Goal: Task Accomplishment & Management: Use online tool/utility

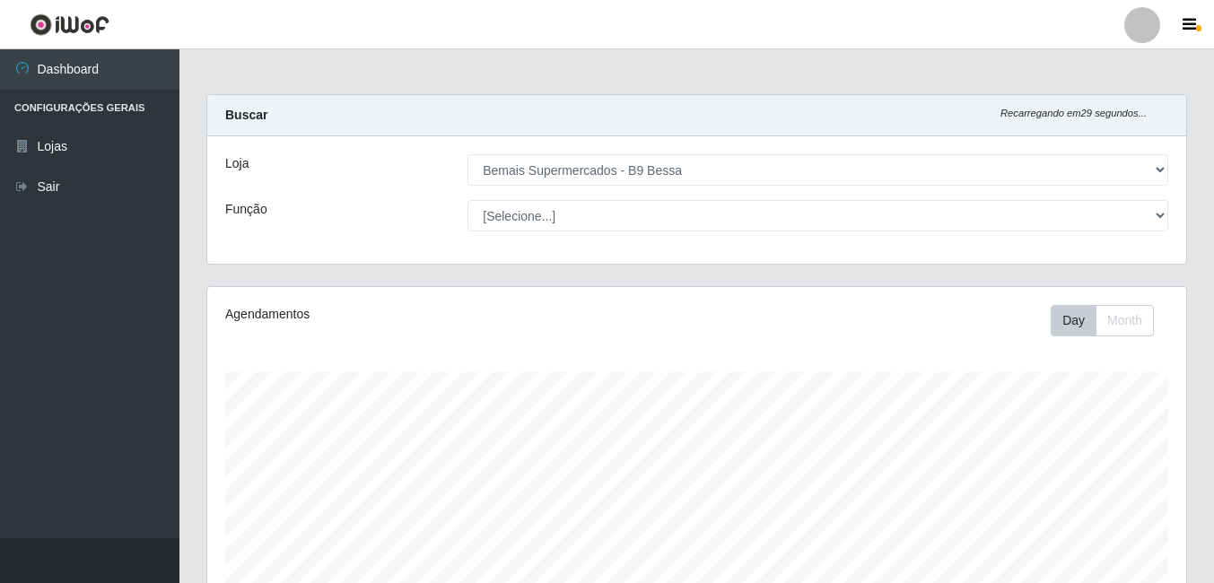
select select "410"
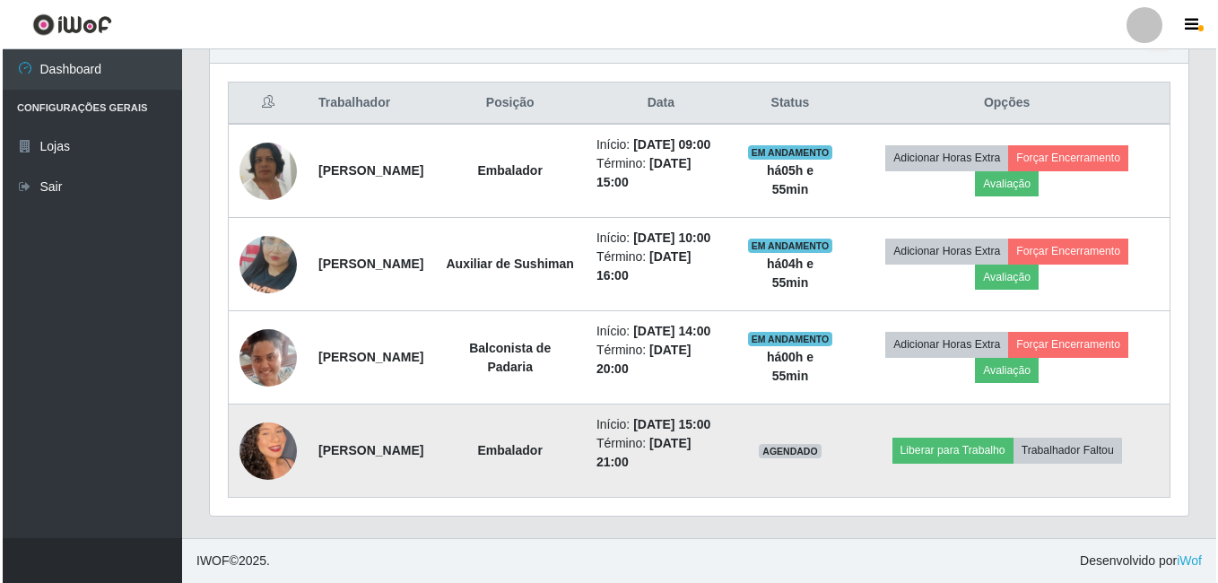
scroll to position [648, 0]
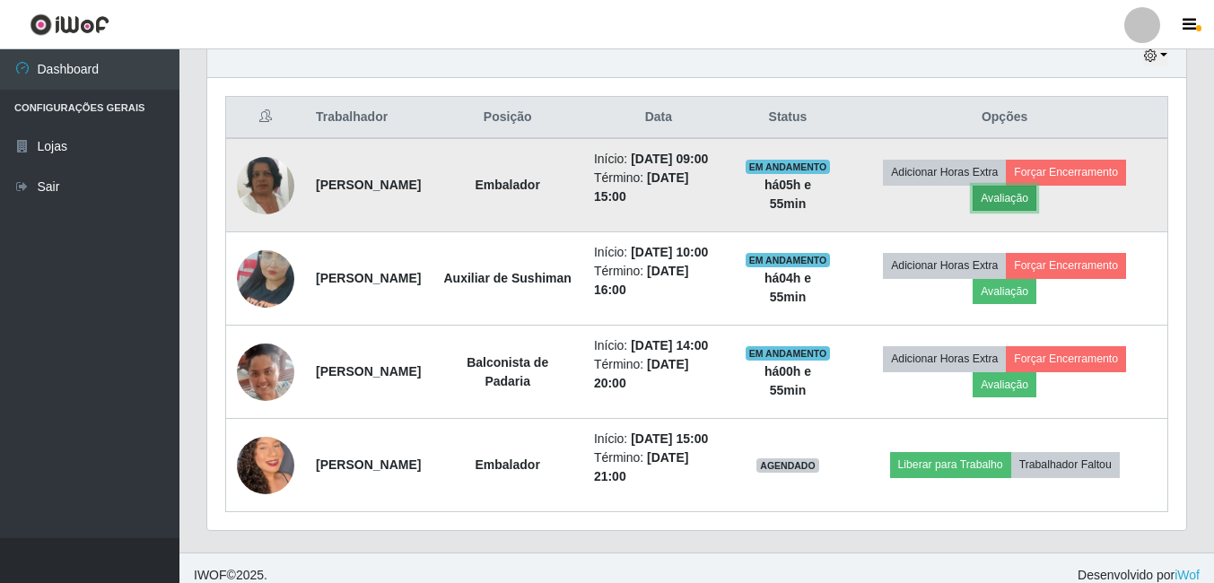
click at [1036, 211] on button "Avaliação" at bounding box center [1004, 198] width 64 height 25
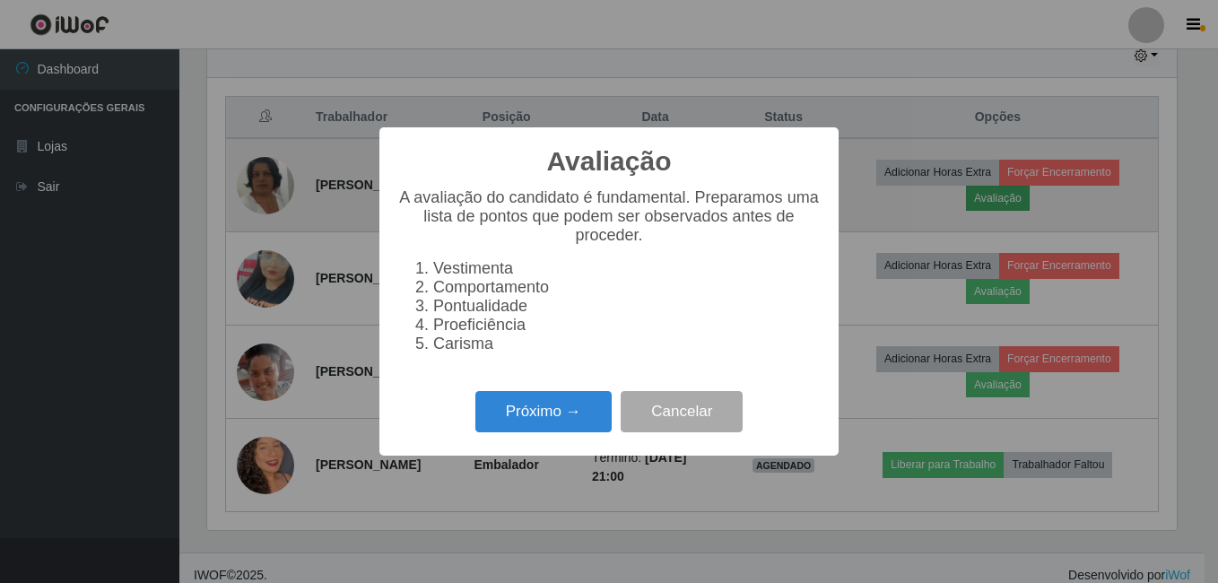
scroll to position [372, 970]
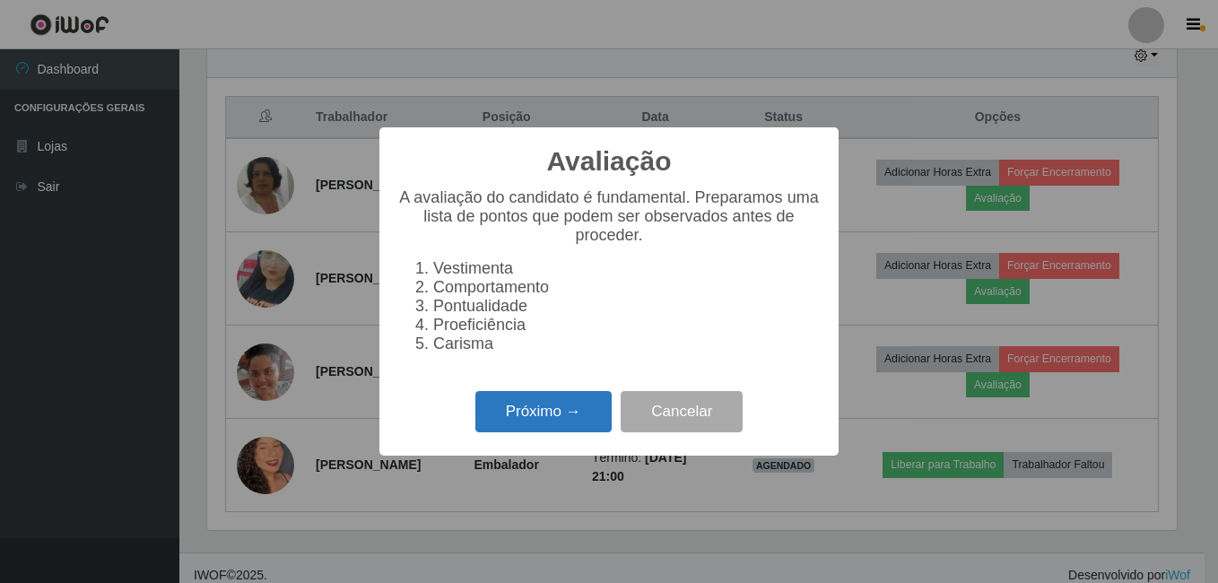
click at [573, 421] on button "Próximo →" at bounding box center [543, 412] width 136 height 42
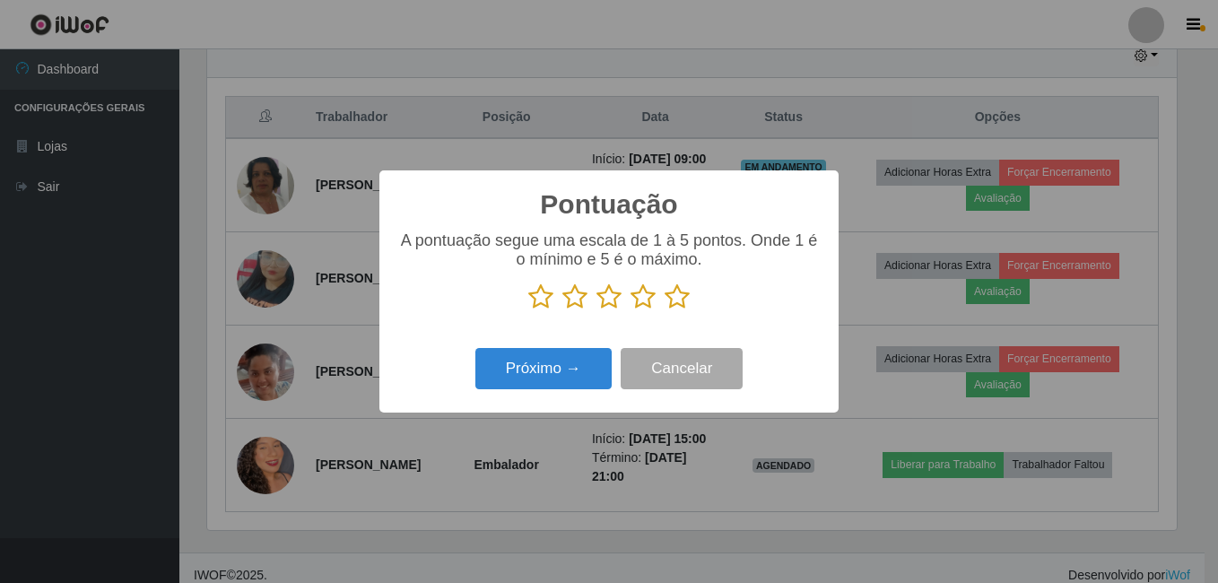
scroll to position [896602, 896005]
click at [673, 293] on icon at bounding box center [677, 296] width 25 height 27
click at [665, 310] on input "radio" at bounding box center [665, 310] width 0 height 0
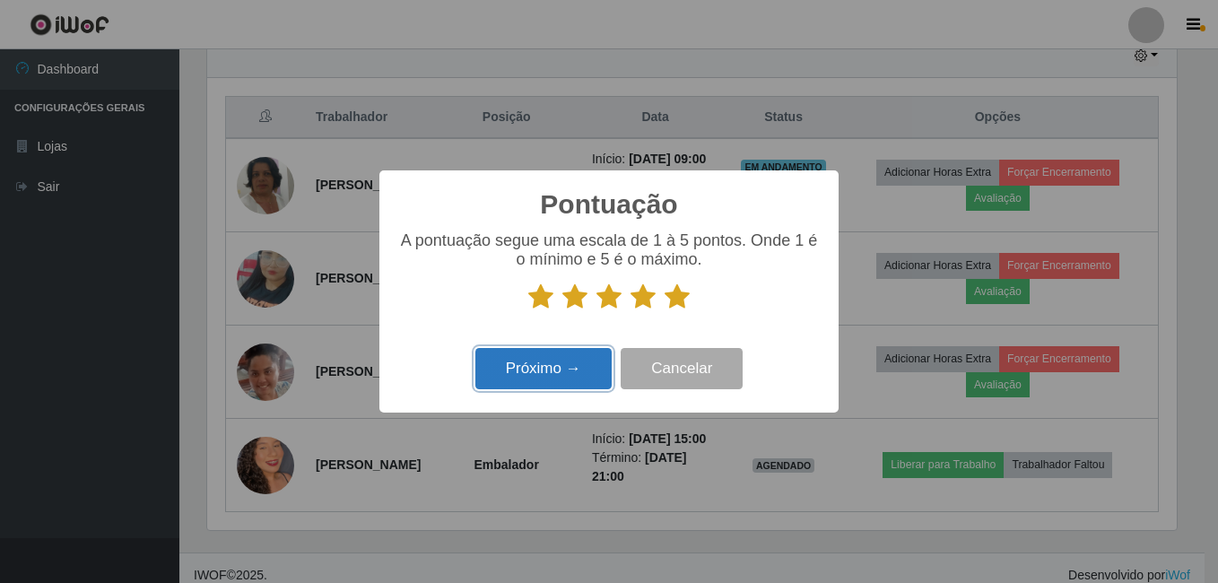
click at [564, 370] on button "Próximo →" at bounding box center [543, 369] width 136 height 42
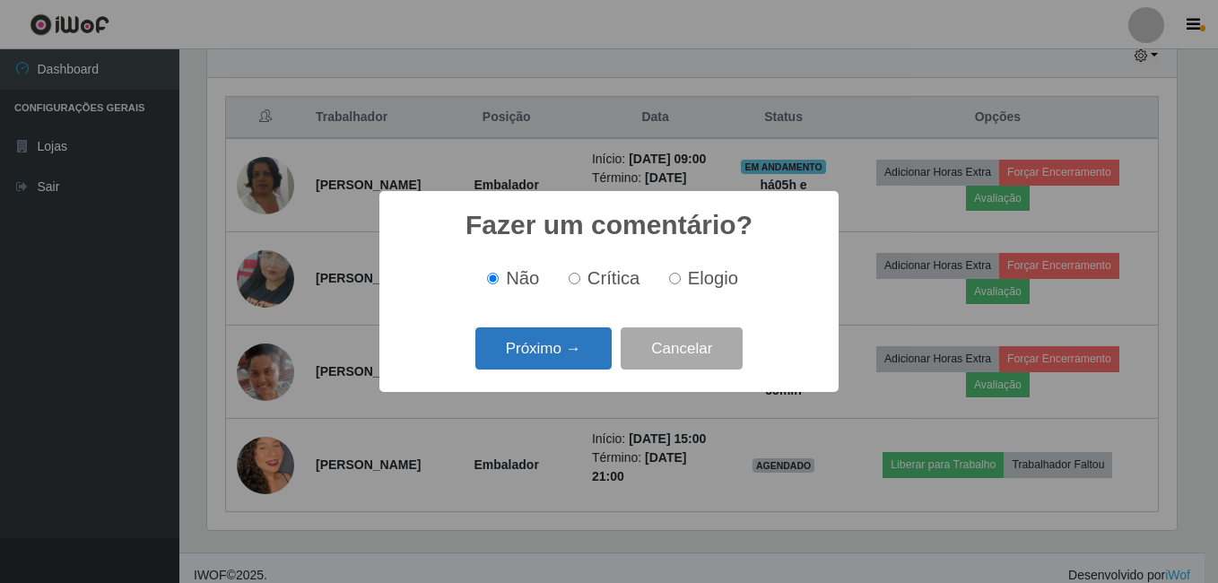
click at [533, 347] on button "Próximo →" at bounding box center [543, 348] width 136 height 42
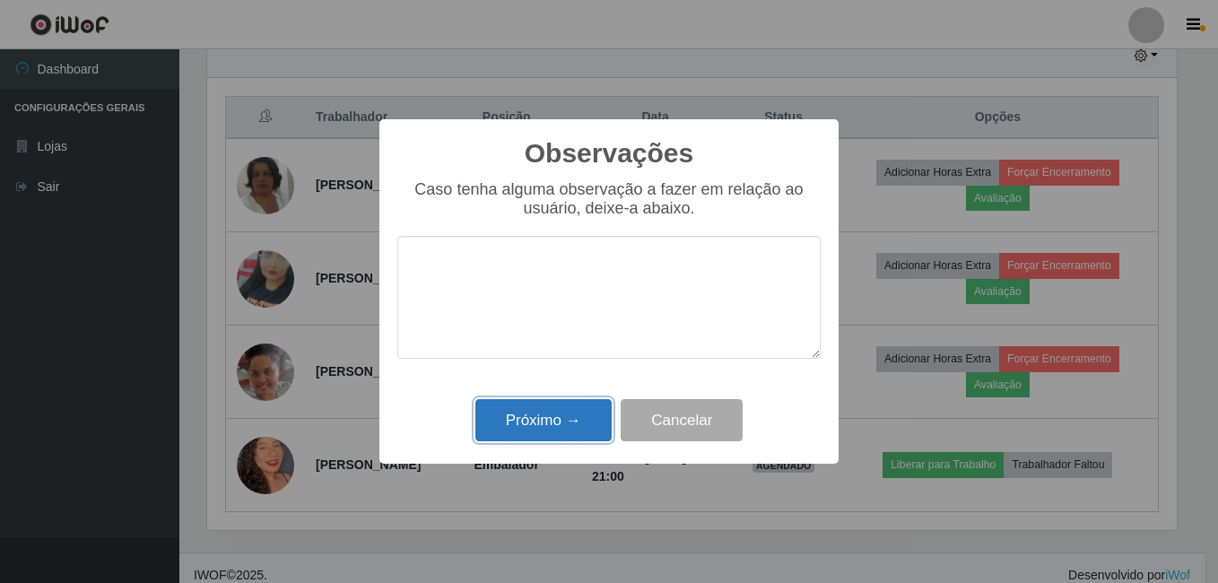
click at [545, 422] on button "Próximo →" at bounding box center [543, 420] width 136 height 42
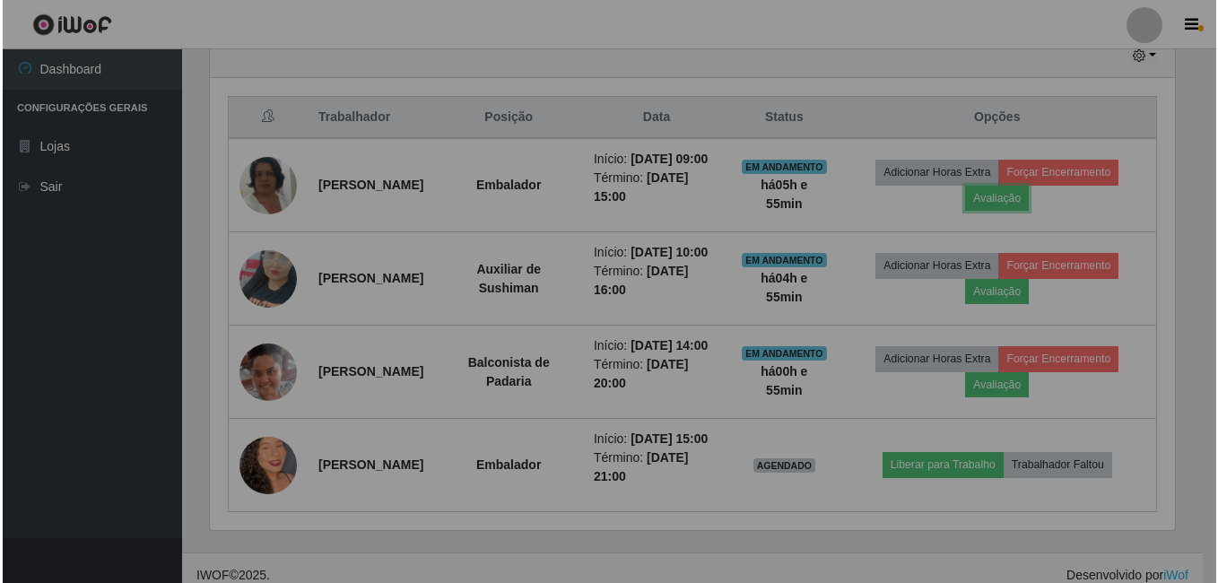
scroll to position [372, 979]
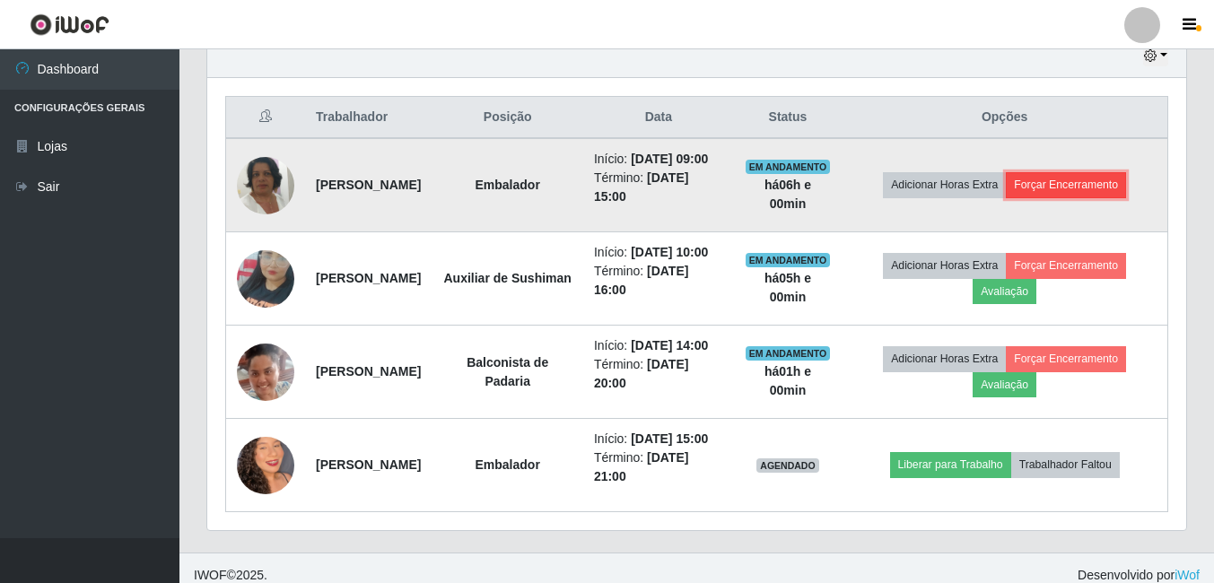
click at [1068, 197] on button "Forçar Encerramento" at bounding box center [1066, 184] width 120 height 25
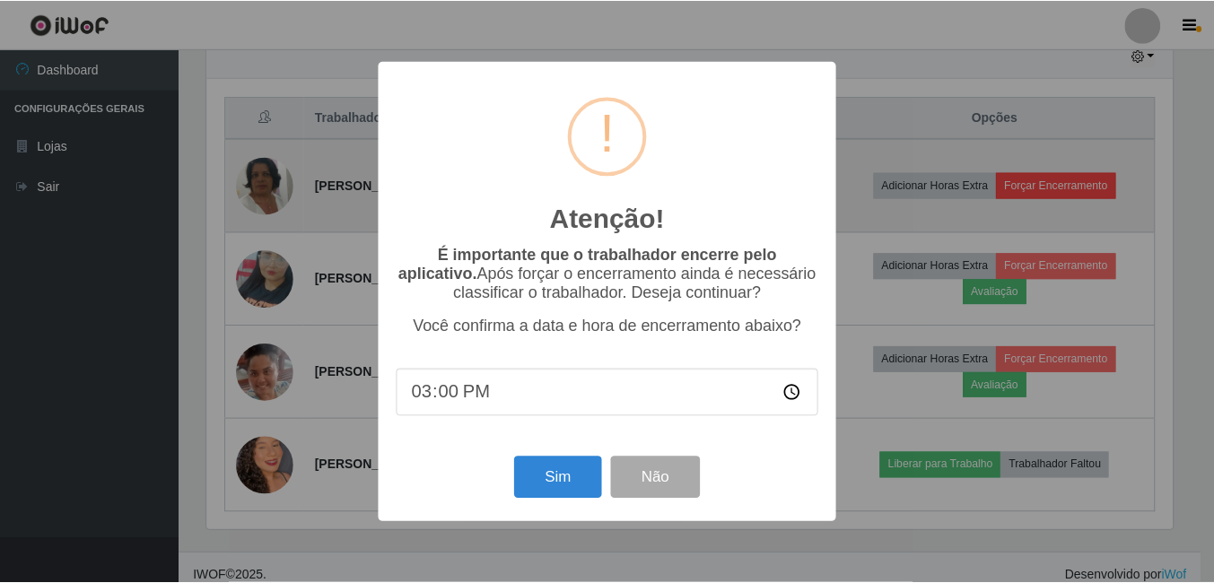
scroll to position [372, 970]
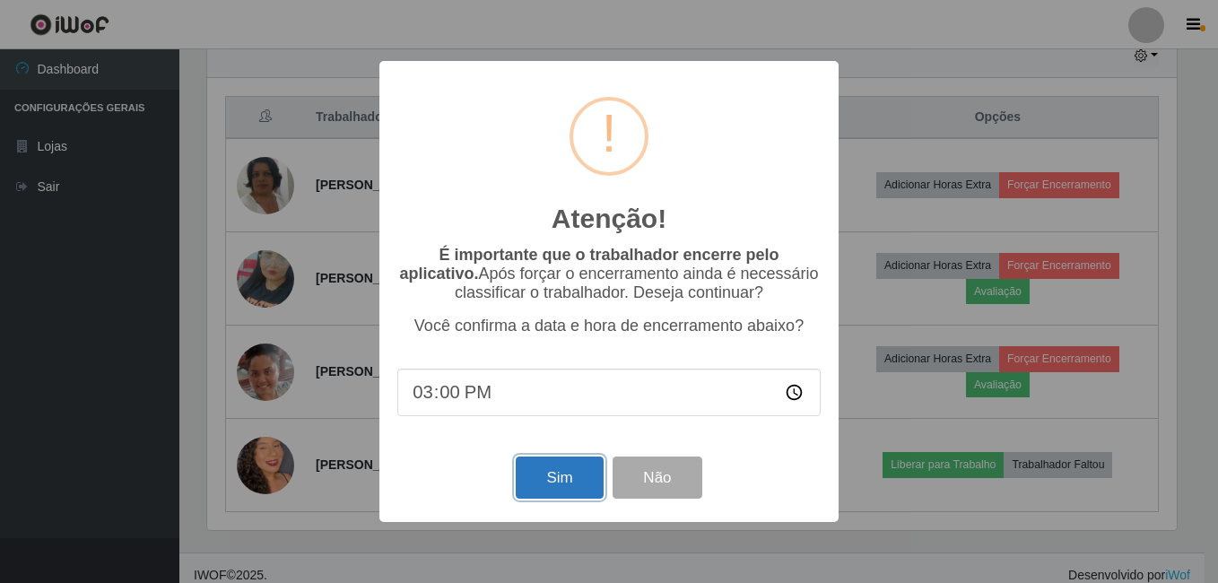
click at [550, 481] on button "Sim" at bounding box center [559, 478] width 87 height 42
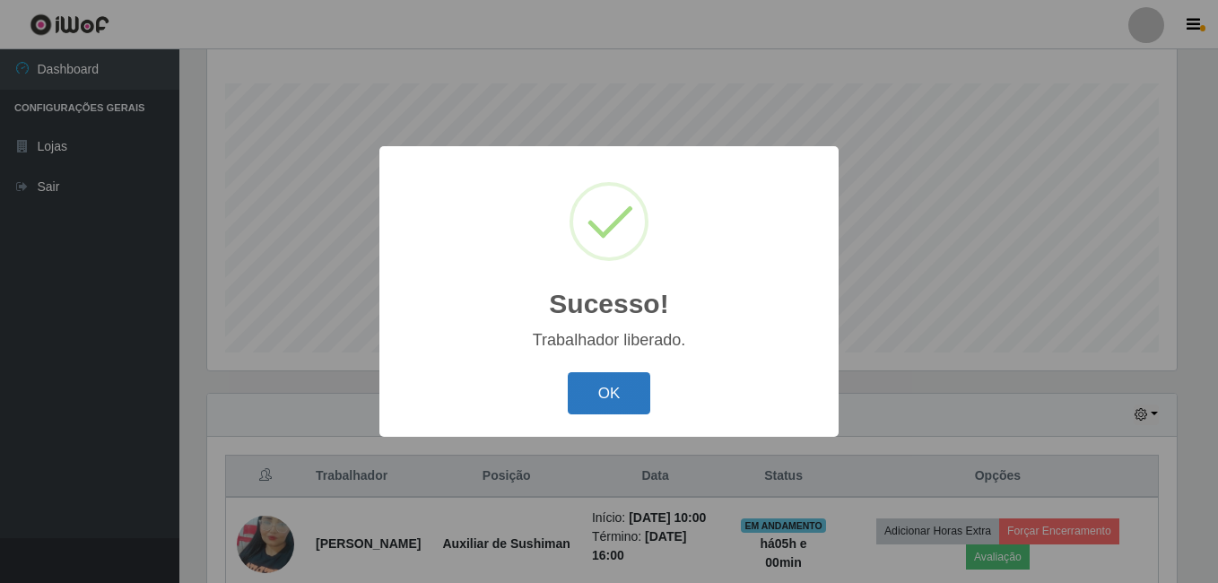
click at [618, 379] on button "OK" at bounding box center [609, 393] width 83 height 42
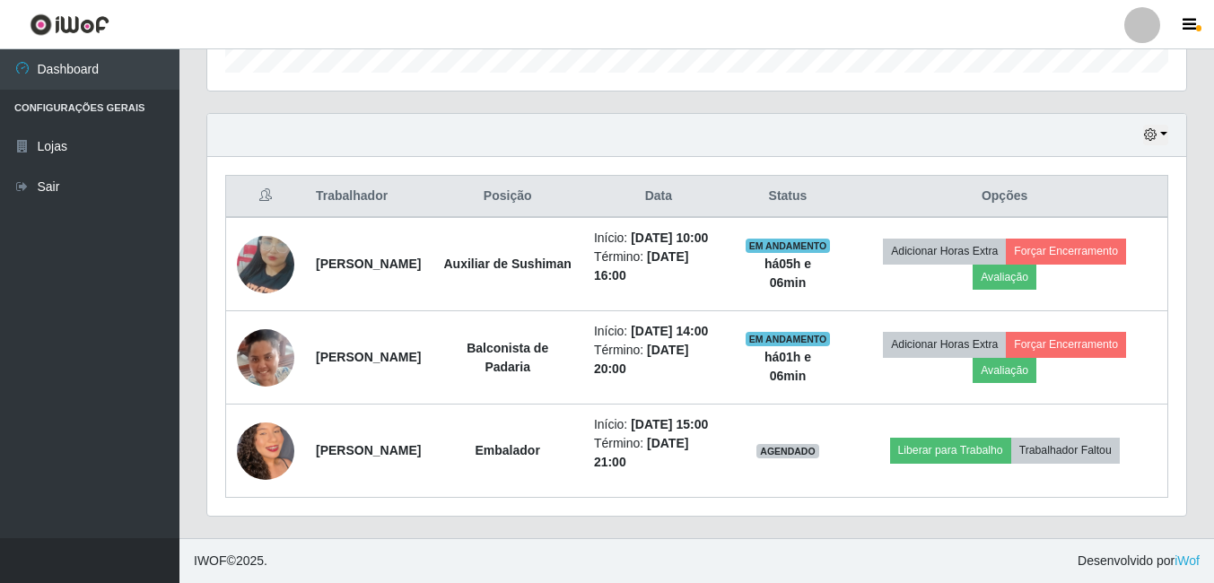
scroll to position [625, 0]
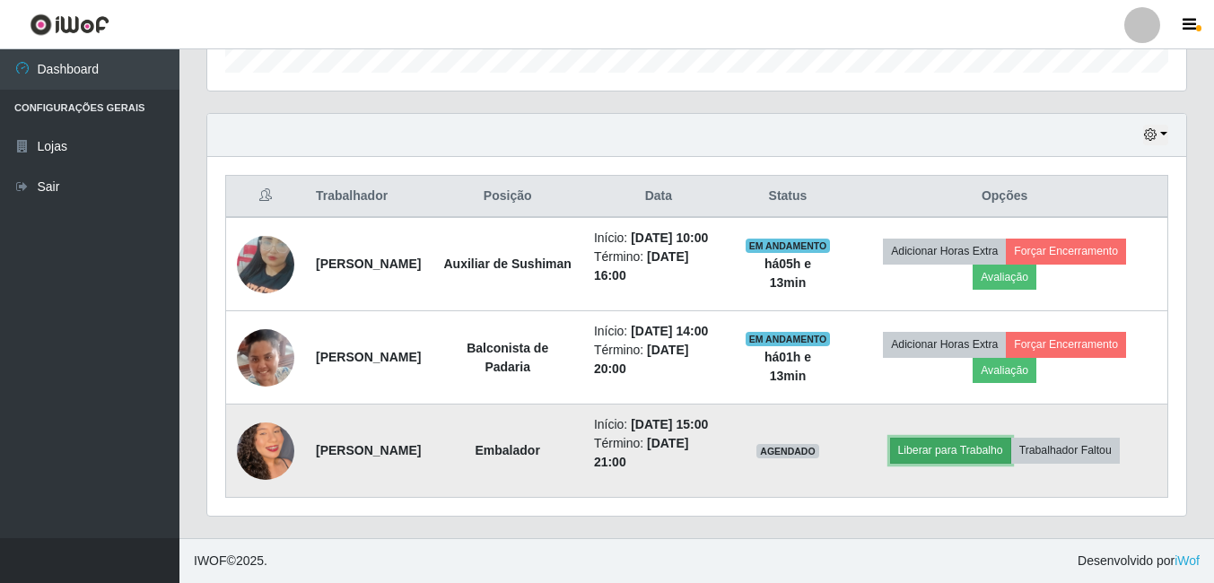
click at [996, 448] on button "Liberar para Trabalho" at bounding box center [950, 450] width 121 height 25
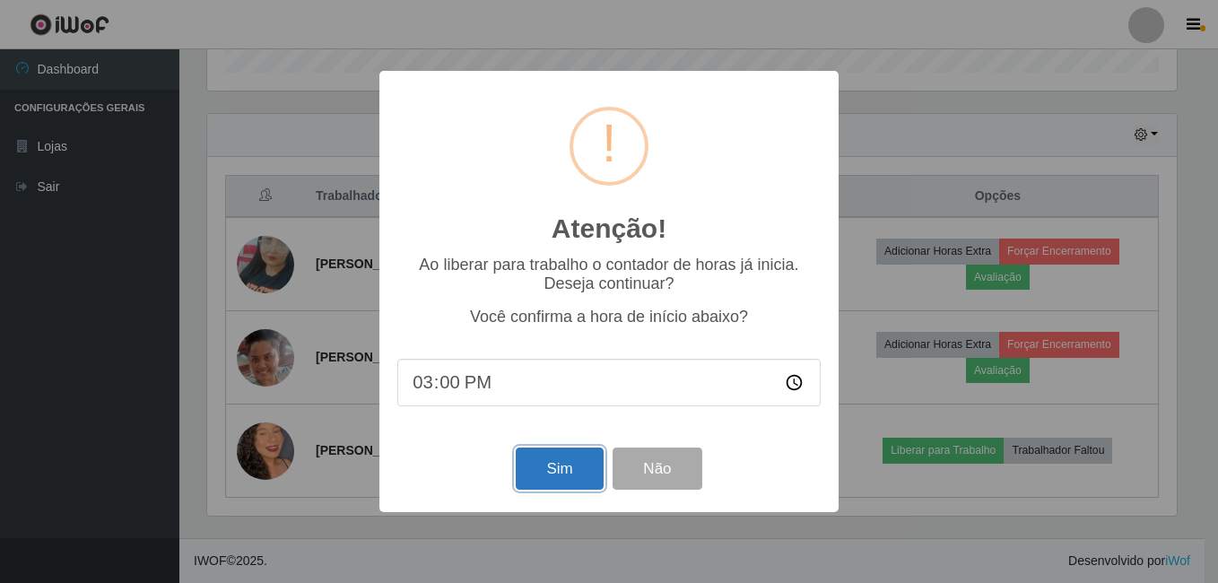
drag, startPoint x: 559, startPoint y: 483, endPoint x: 648, endPoint y: 384, distance: 132.7
click at [558, 481] on button "Sim" at bounding box center [559, 469] width 87 height 42
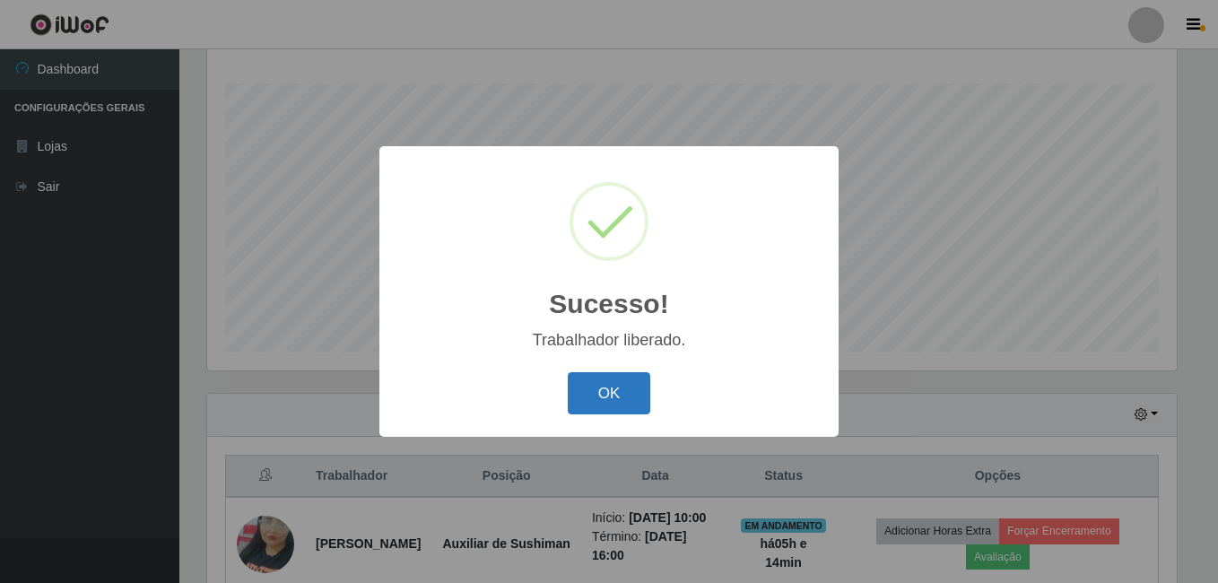
click at [579, 397] on button "OK" at bounding box center [609, 393] width 83 height 42
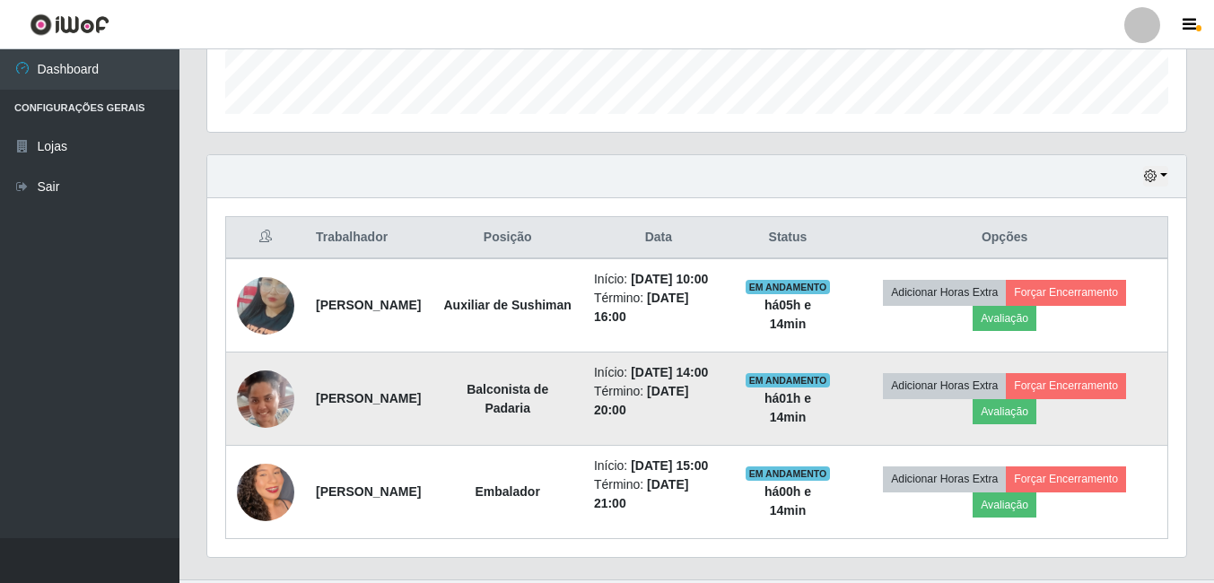
scroll to position [558, 0]
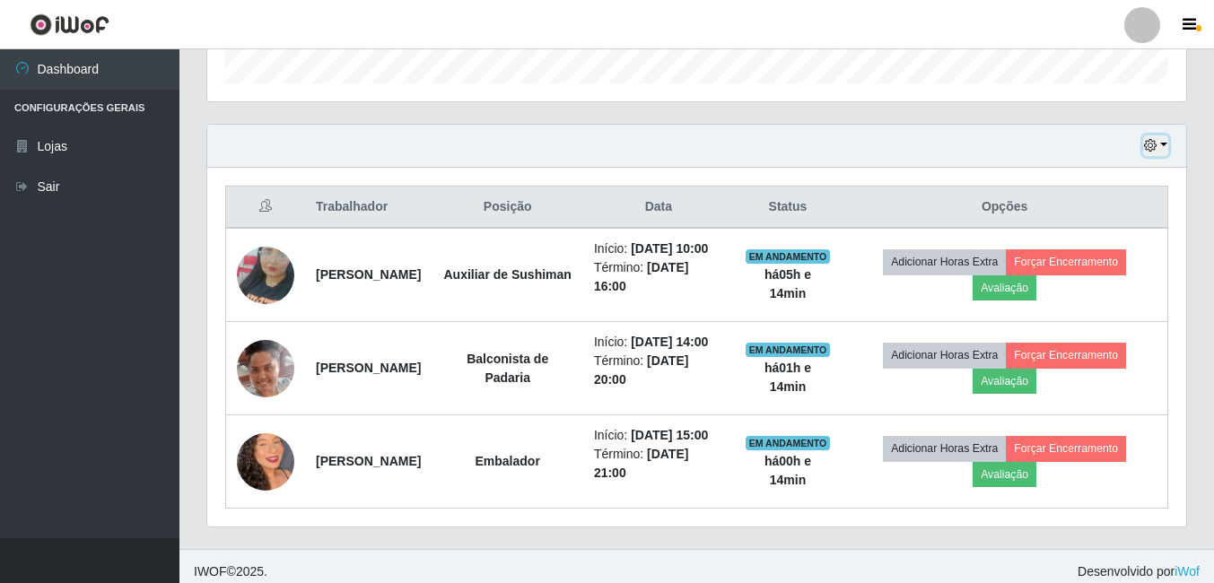
click at [1161, 148] on button "button" at bounding box center [1155, 145] width 25 height 21
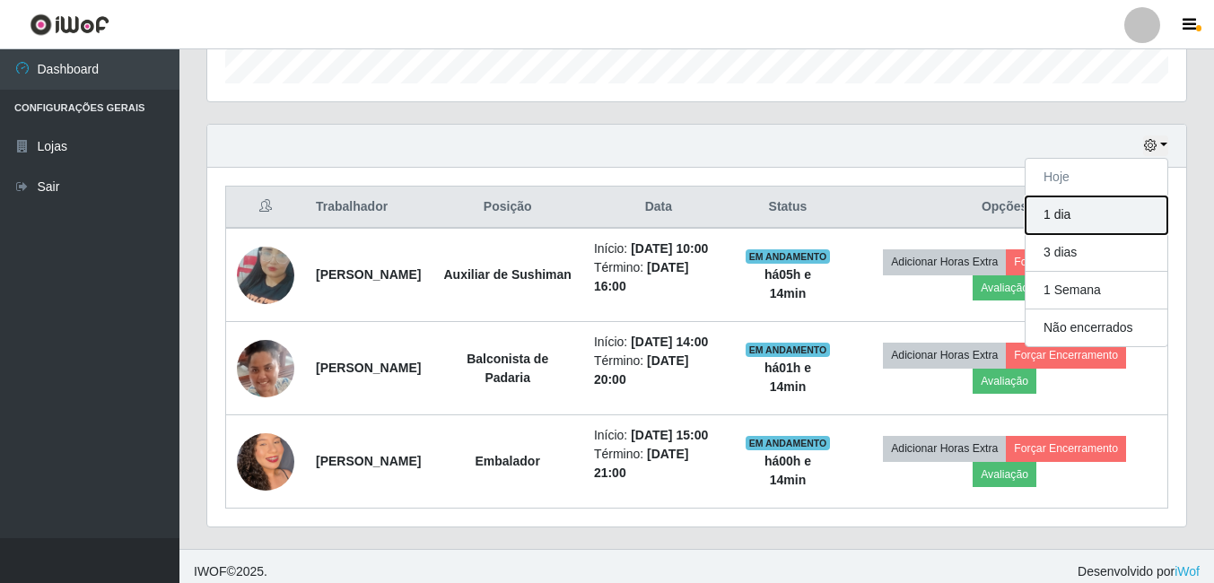
click at [1084, 221] on button "1 dia" at bounding box center [1096, 215] width 142 height 38
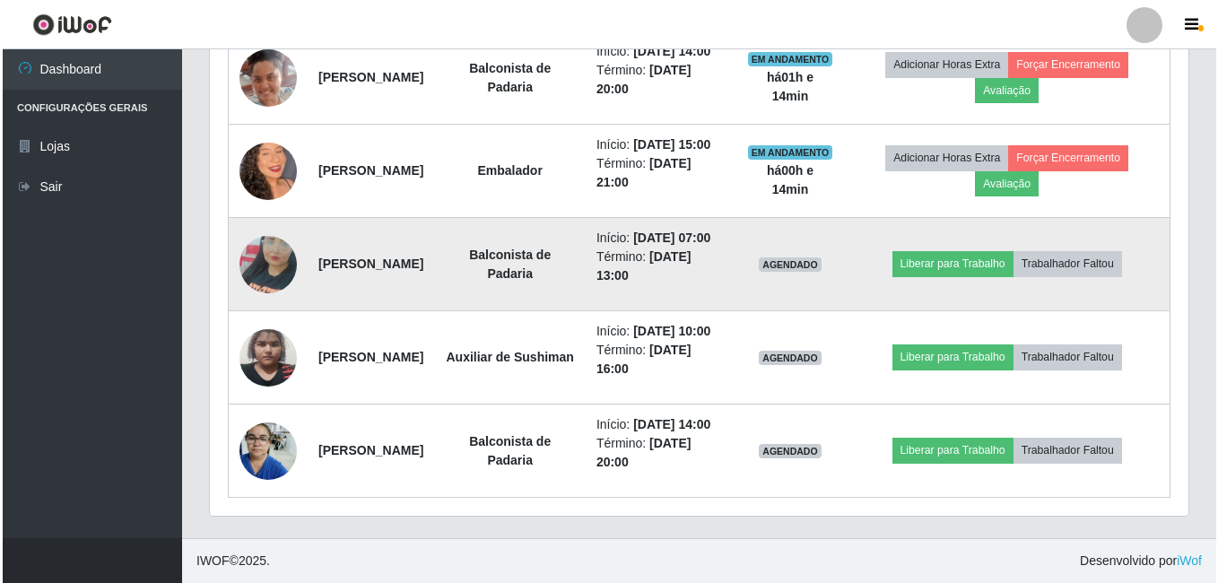
scroll to position [917, 0]
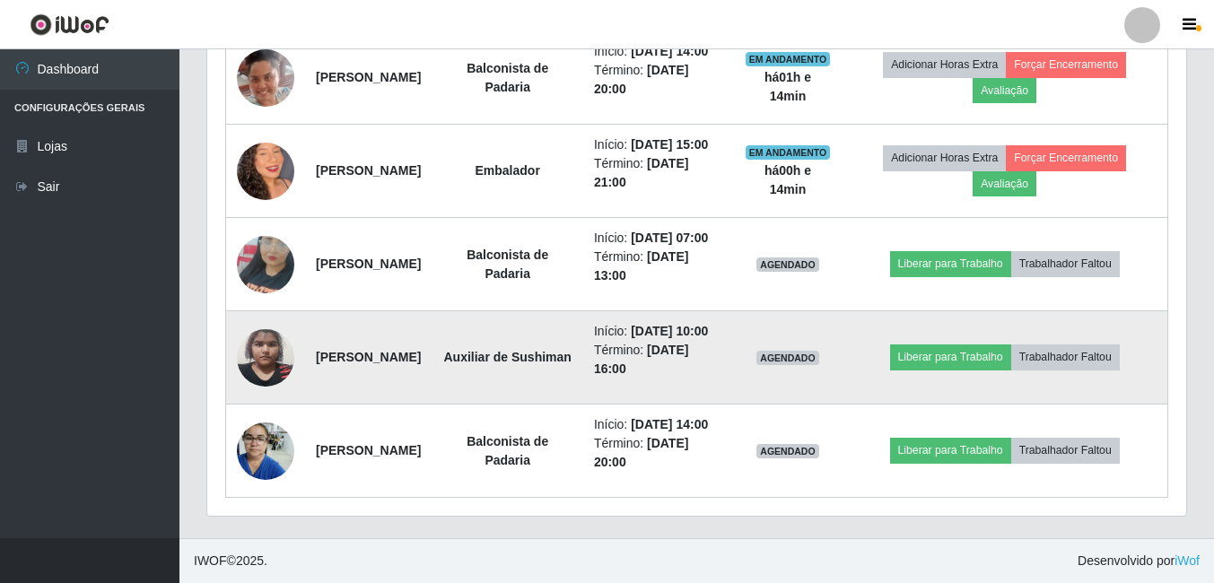
click at [267, 359] on img at bounding box center [265, 357] width 57 height 76
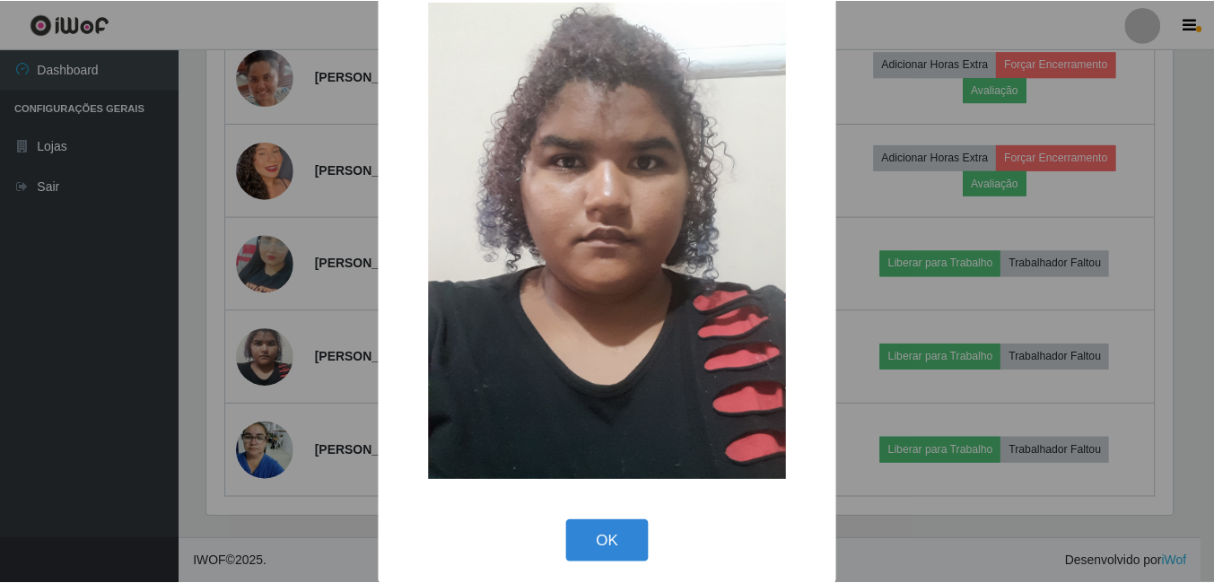
scroll to position [52, 0]
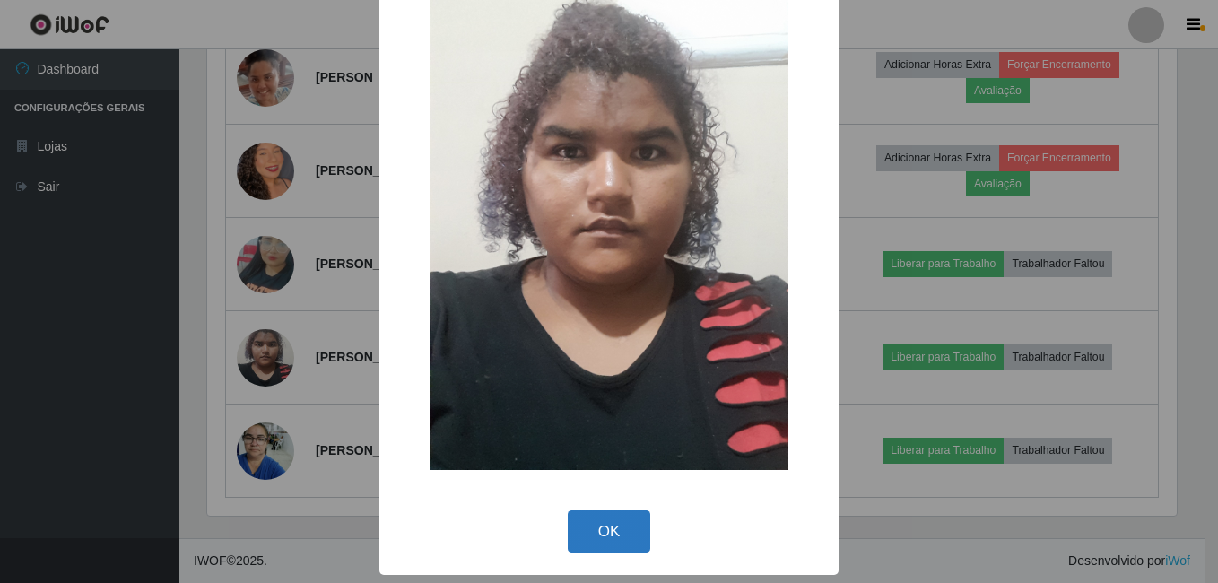
click at [610, 535] on button "OK" at bounding box center [609, 531] width 83 height 42
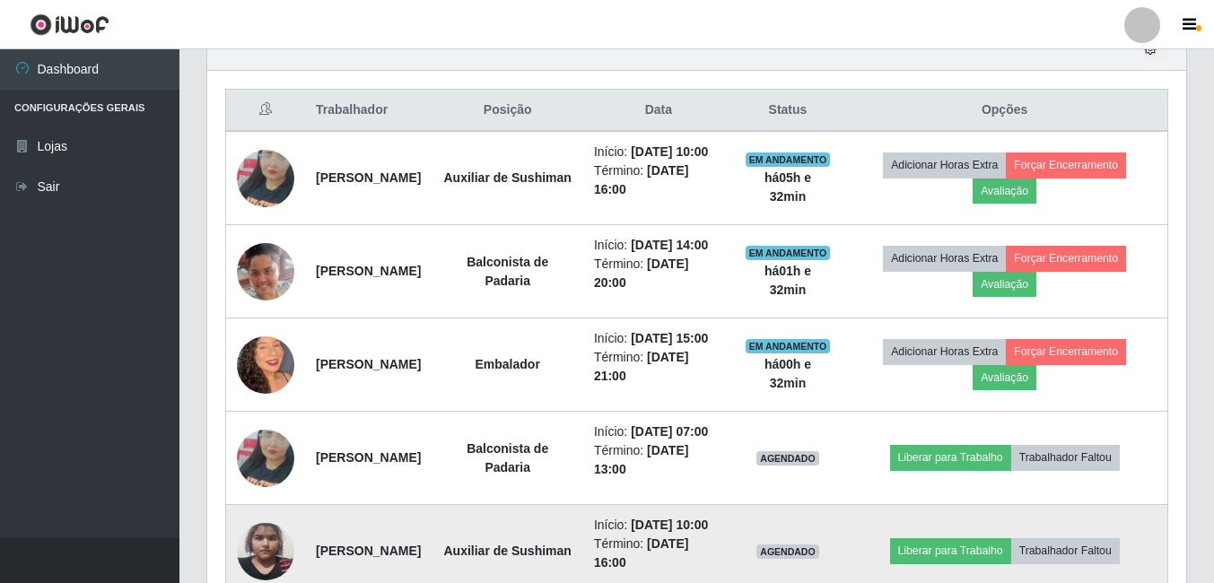
scroll to position [648, 0]
